Goal: Navigation & Orientation: Find specific page/section

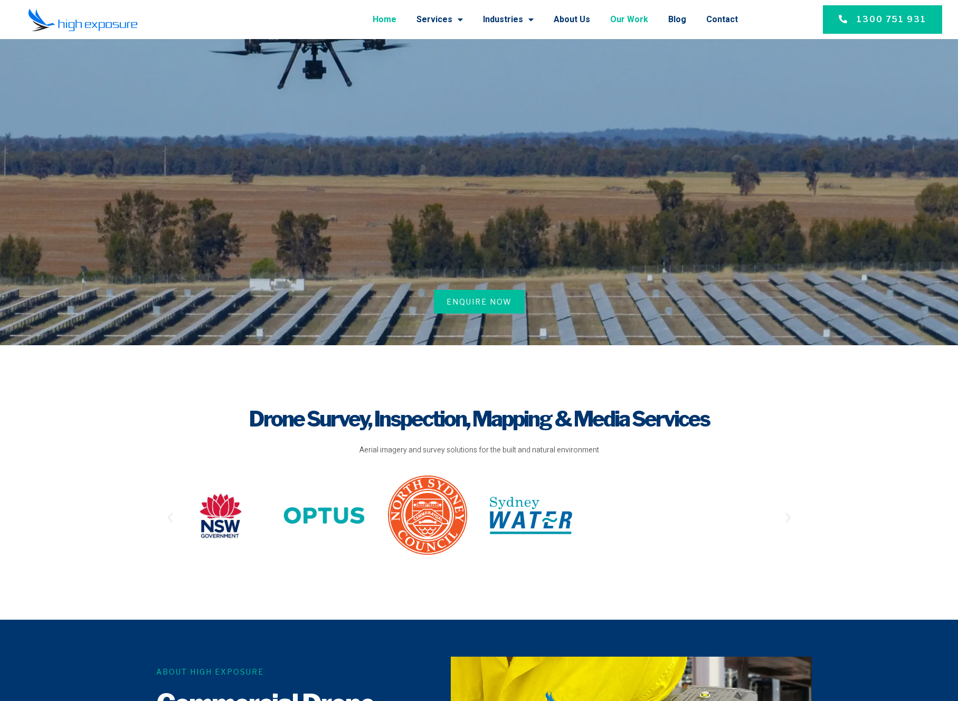
click at [647, 21] on link "Our Work" at bounding box center [629, 19] width 38 height 27
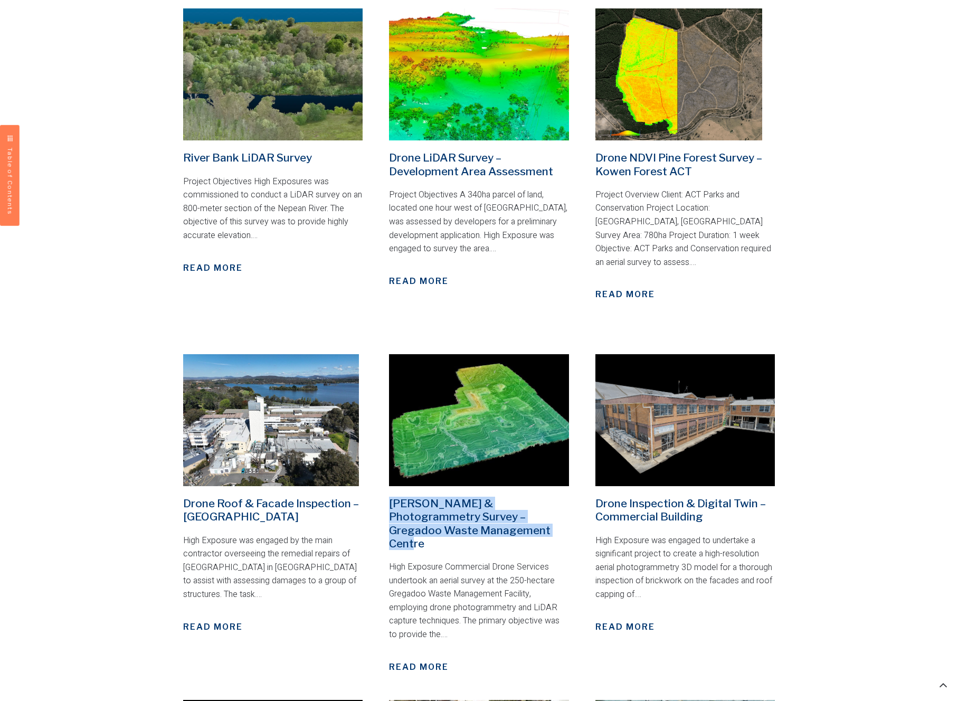
scroll to position [573, 0]
